Goal: Information Seeking & Learning: Learn about a topic

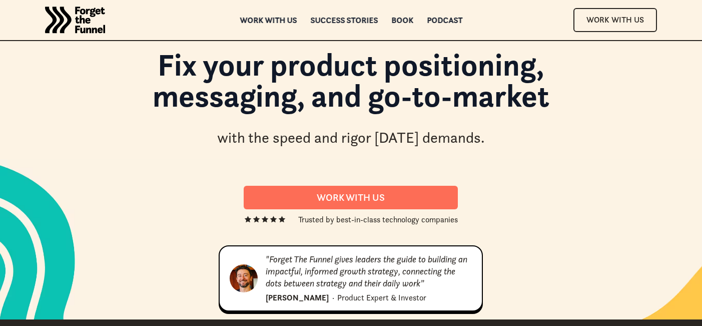
click at [335, 21] on div "Success Stories" at bounding box center [344, 20] width 68 height 7
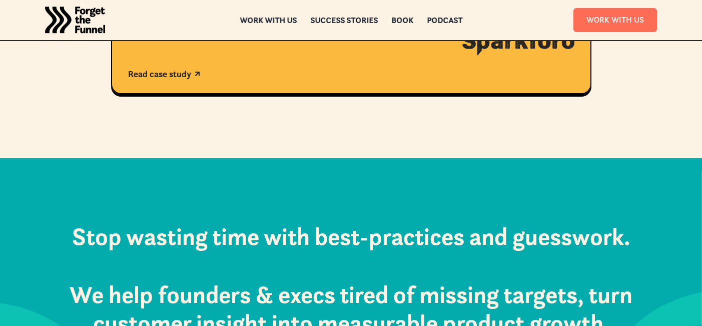
scroll to position [1025, 0]
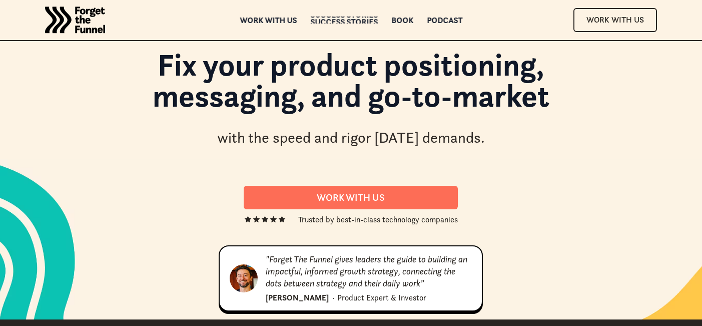
click at [333, 20] on div "Success Stories" at bounding box center [344, 21] width 68 height 7
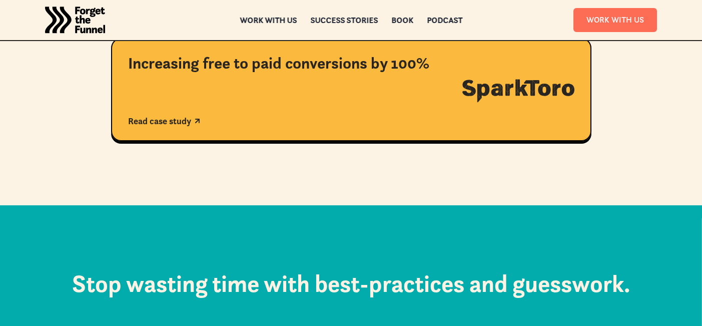
scroll to position [971, 0]
